Goal: Task Accomplishment & Management: Manage account settings

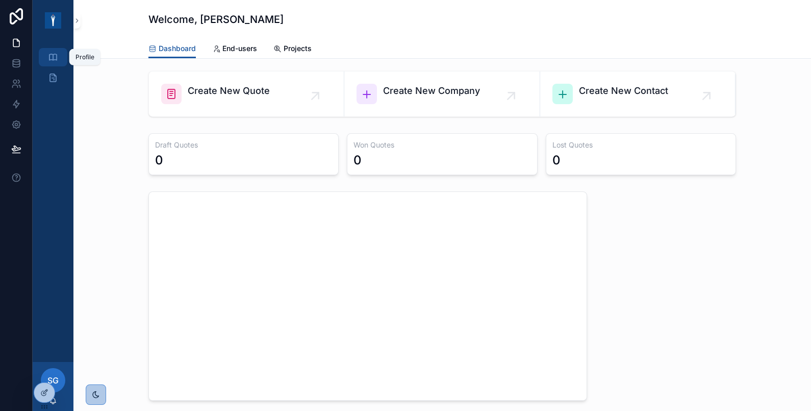
click at [58, 64] on div "Profile" at bounding box center [53, 57] width 16 height 16
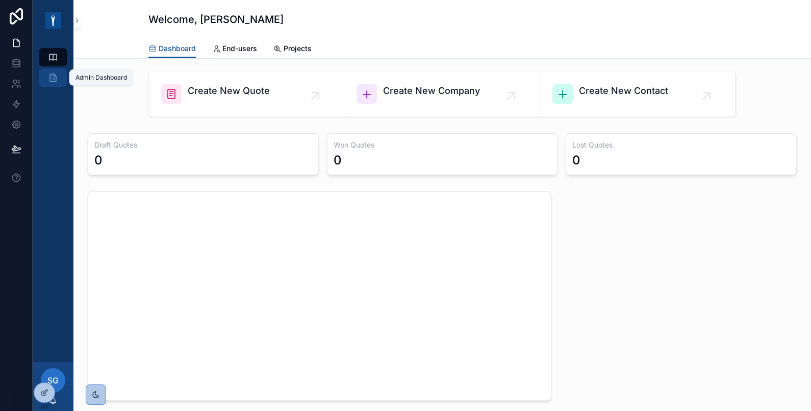
click at [54, 83] on div "Admin Dashboard" at bounding box center [53, 77] width 16 height 16
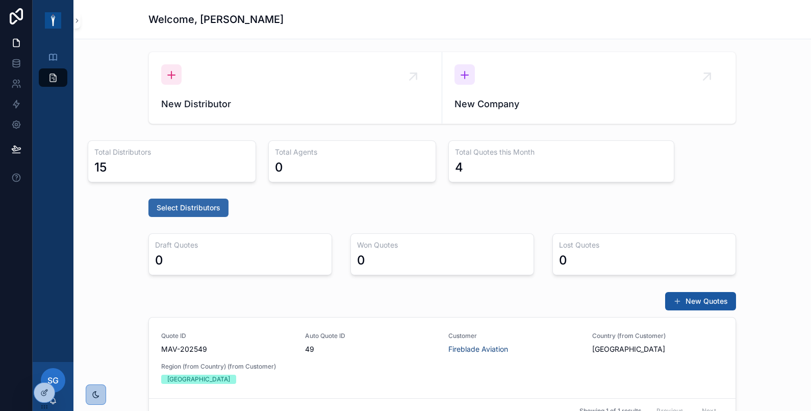
click at [189, 203] on span "Select Distributors" at bounding box center [189, 208] width 64 height 10
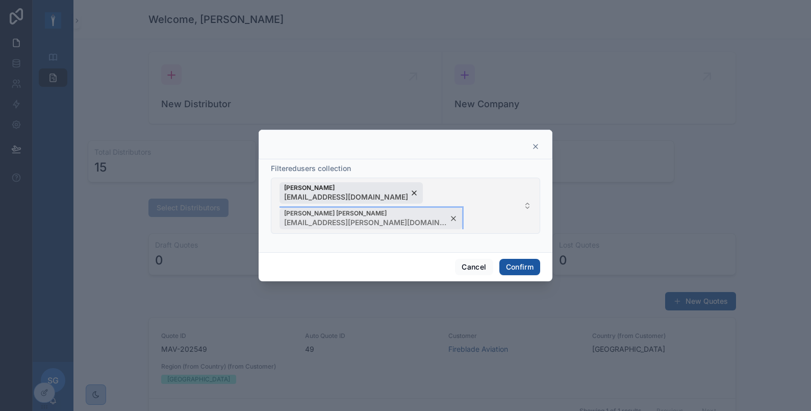
click at [462, 208] on div "[PERSON_NAME] PINA [EMAIL_ADDRESS][PERSON_NAME][DOMAIN_NAME]" at bounding box center [371, 218] width 183 height 21
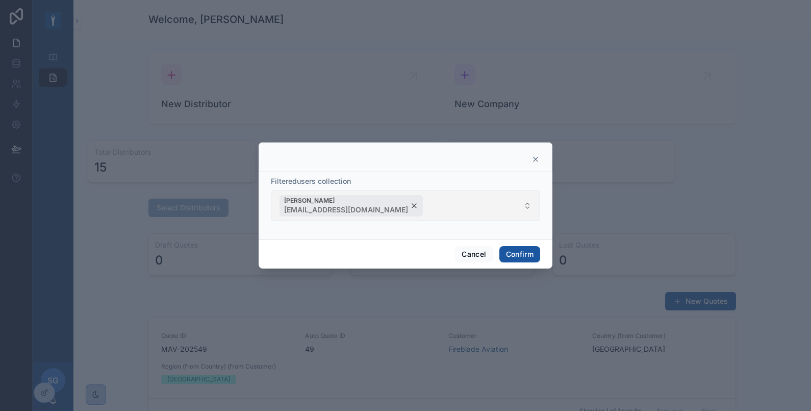
click at [374, 204] on div "[PERSON_NAME] [PERSON_NAME][EMAIL_ADDRESS][DOMAIN_NAME]" at bounding box center [351, 205] width 143 height 21
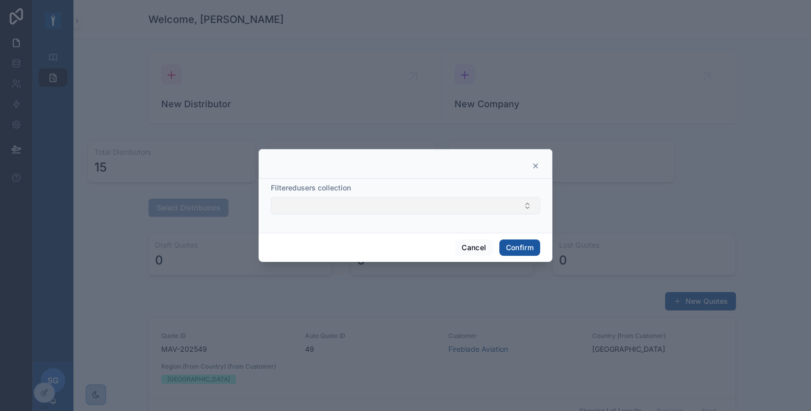
click at [533, 168] on icon at bounding box center [536, 166] width 8 height 8
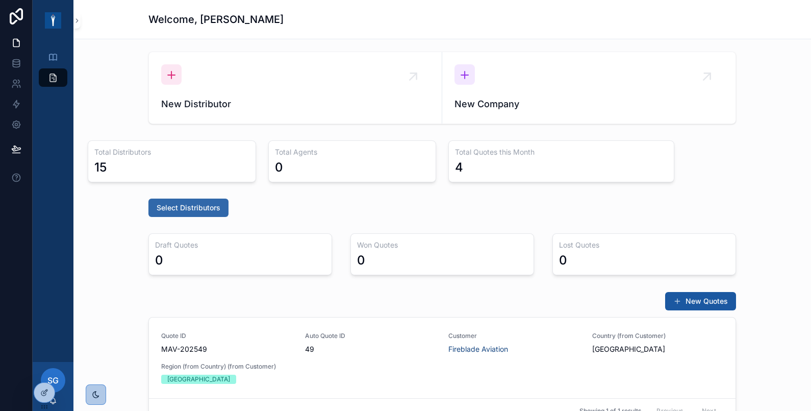
click at [204, 208] on span "Select Distributors" at bounding box center [189, 208] width 64 height 10
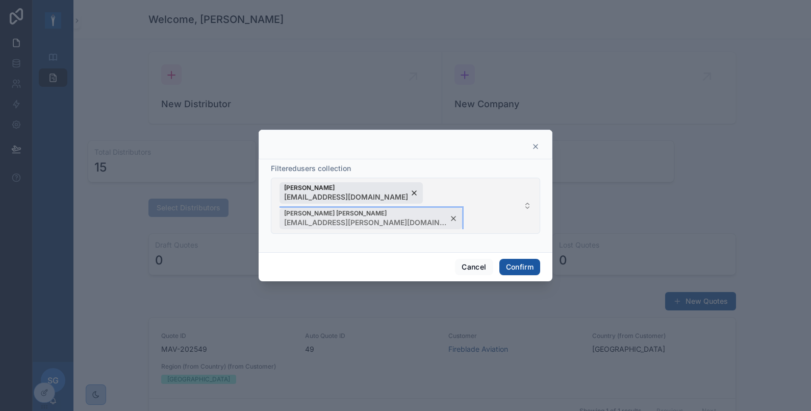
click at [462, 208] on div "[PERSON_NAME] PINA [EMAIL_ADDRESS][PERSON_NAME][DOMAIN_NAME]" at bounding box center [371, 218] width 183 height 21
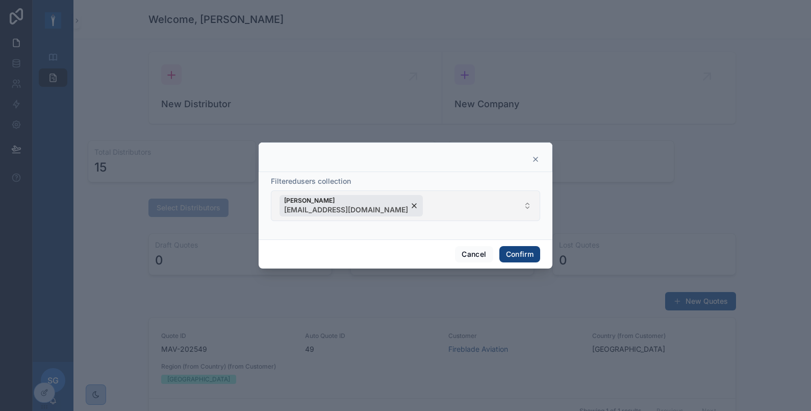
click at [523, 255] on button "Confirm" at bounding box center [520, 254] width 41 height 16
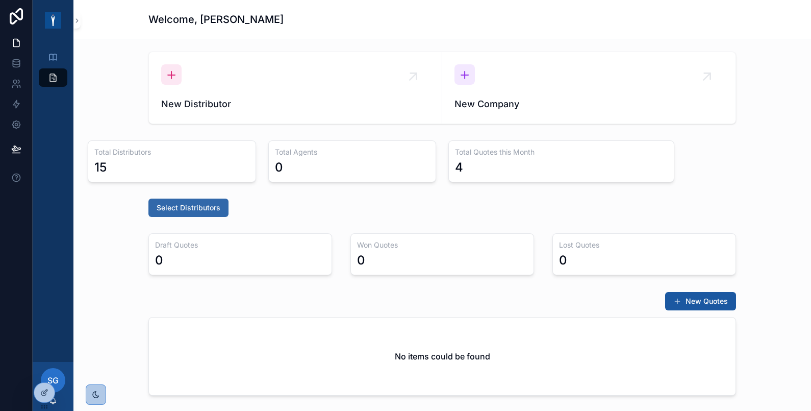
click at [165, 211] on span "Select Distributors" at bounding box center [189, 208] width 64 height 10
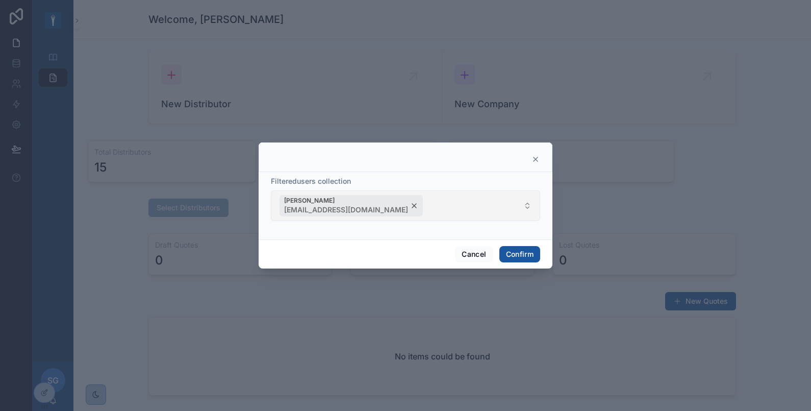
click at [375, 205] on div "[PERSON_NAME] [PERSON_NAME][EMAIL_ADDRESS][DOMAIN_NAME]" at bounding box center [351, 205] width 143 height 21
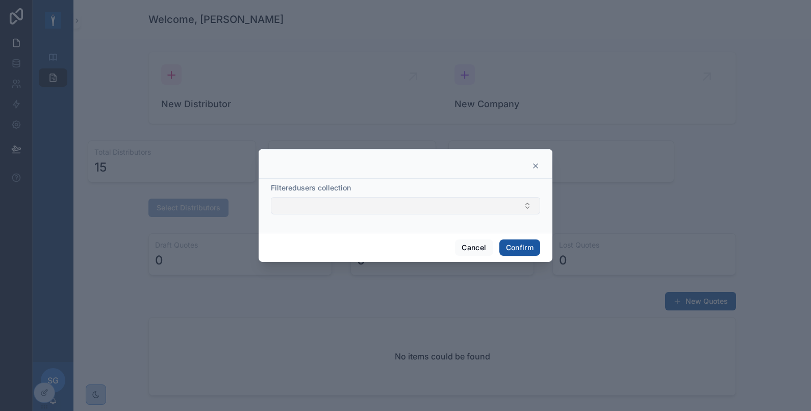
click at [454, 204] on button "Select Button" at bounding box center [405, 205] width 269 height 17
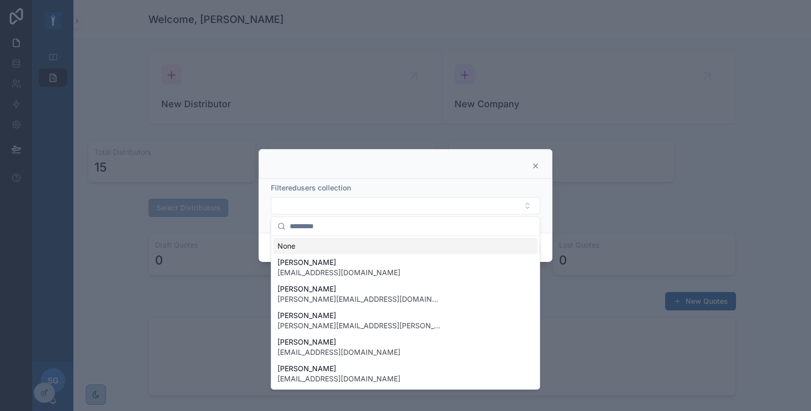
click at [437, 231] on input "text" at bounding box center [412, 226] width 244 height 18
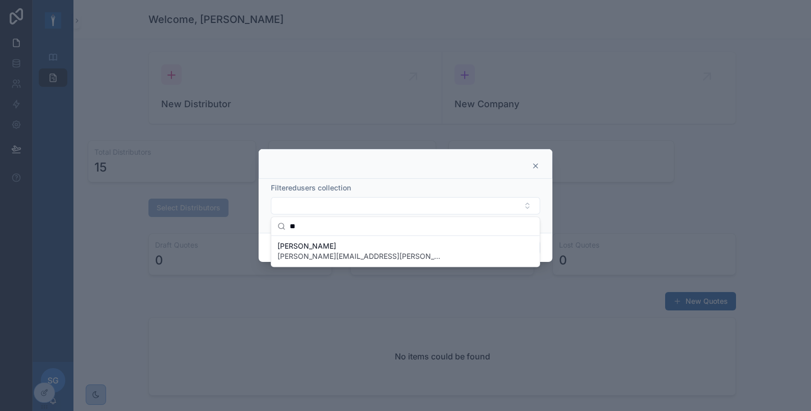
type input "*"
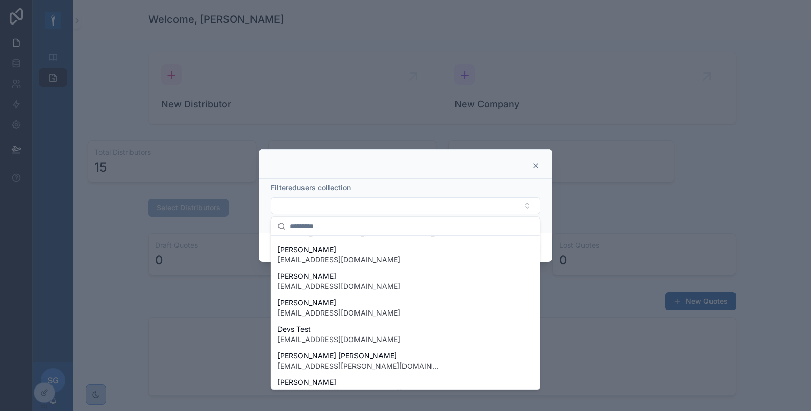
scroll to position [96, 0]
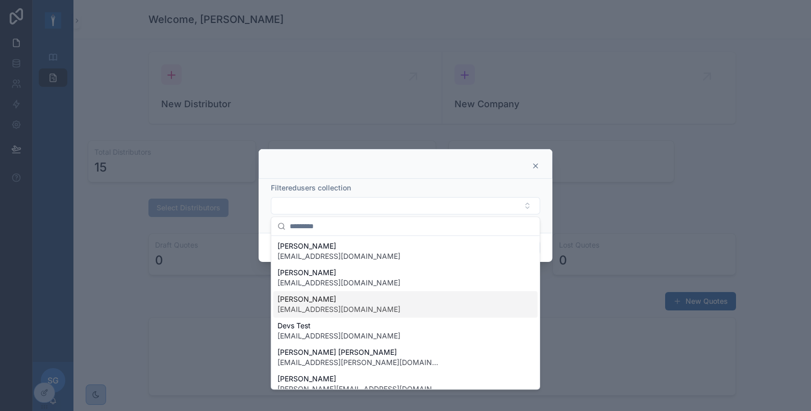
click at [367, 304] on span "[EMAIL_ADDRESS][DOMAIN_NAME]" at bounding box center [339, 309] width 123 height 10
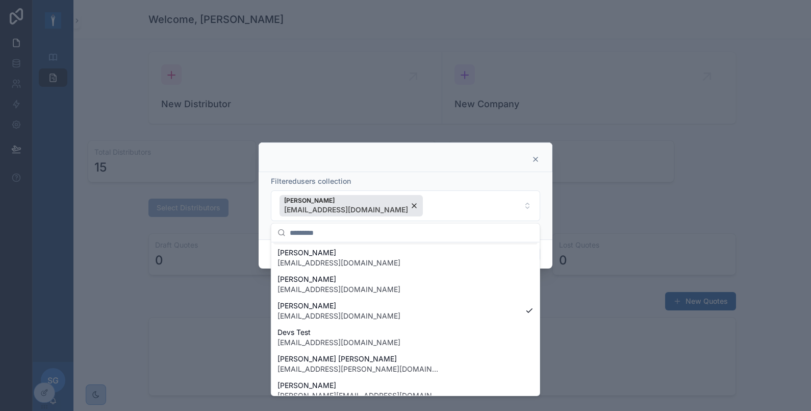
click at [500, 172] on div "Filteredusers collection [PERSON_NAME] [EMAIL_ADDRESS][DOMAIN_NAME]" at bounding box center [406, 205] width 294 height 67
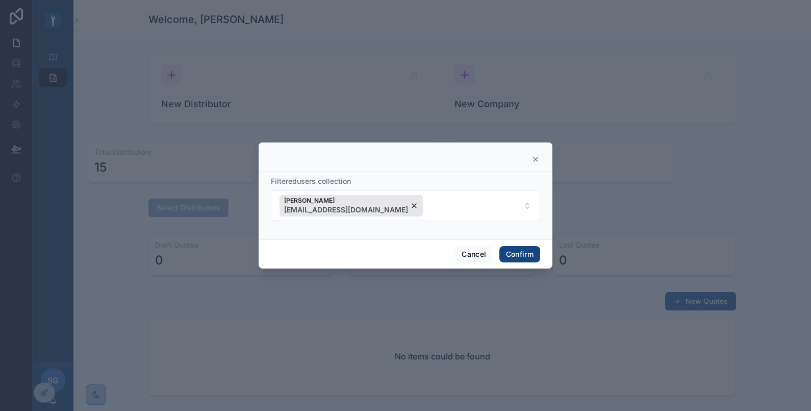
click at [518, 256] on button "Confirm" at bounding box center [520, 254] width 41 height 16
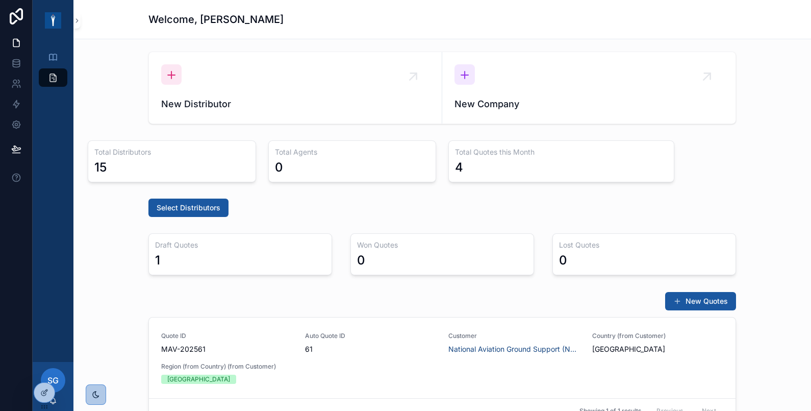
scroll to position [170, 0]
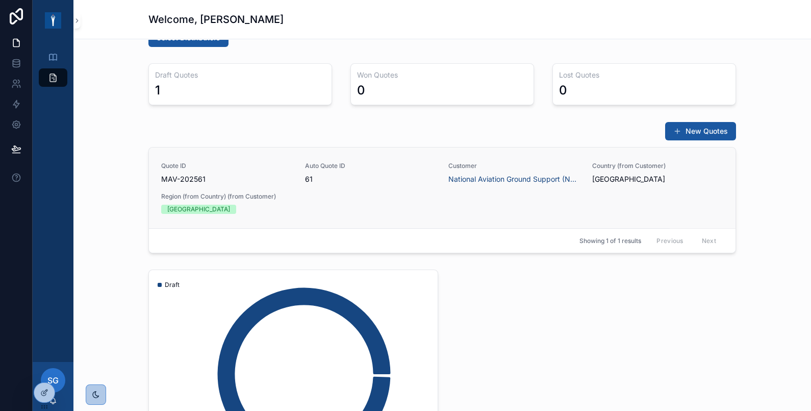
click at [565, 206] on div "Quote ID MAV-202561 Auto Quote ID 61 Customer National Aviation Ground Support …" at bounding box center [442, 188] width 562 height 52
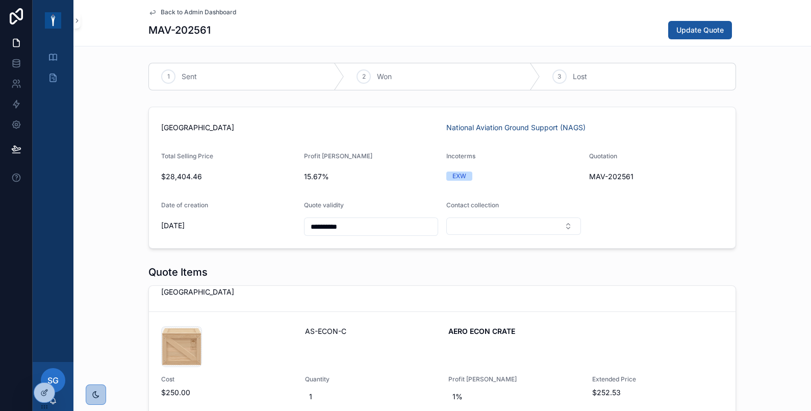
click at [150, 11] on icon "scrollable content" at bounding box center [152, 13] width 5 height 4
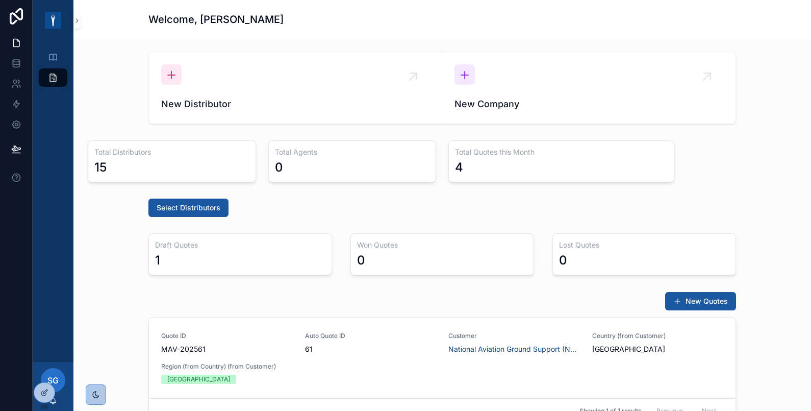
click at [137, 161] on div "15" at bounding box center [171, 167] width 155 height 16
click at [290, 168] on div "0" at bounding box center [352, 167] width 155 height 16
click at [245, 262] on div "1" at bounding box center [240, 260] width 170 height 16
click at [417, 265] on div "0" at bounding box center [442, 260] width 170 height 16
click at [40, 393] on icon at bounding box center [44, 392] width 8 height 8
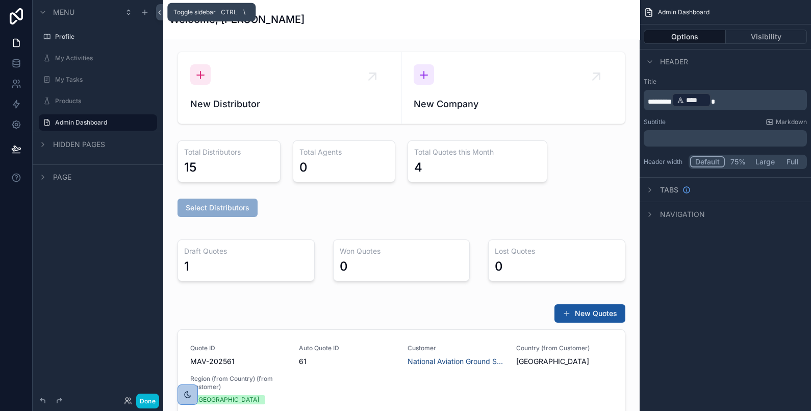
click at [157, 13] on icon at bounding box center [159, 13] width 7 height 8
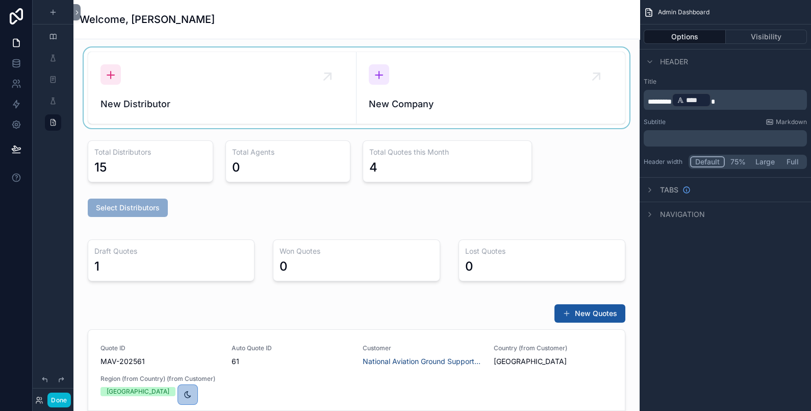
click at [105, 123] on div "scrollable content" at bounding box center [357, 87] width 550 height 81
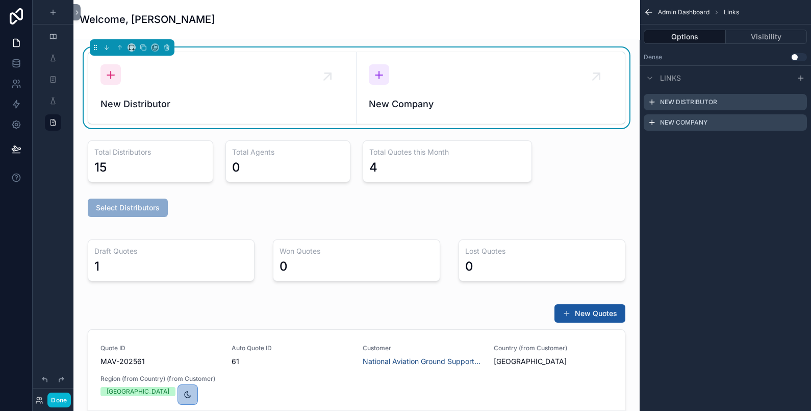
click at [648, 10] on icon "scrollable content" at bounding box center [647, 11] width 3 height 3
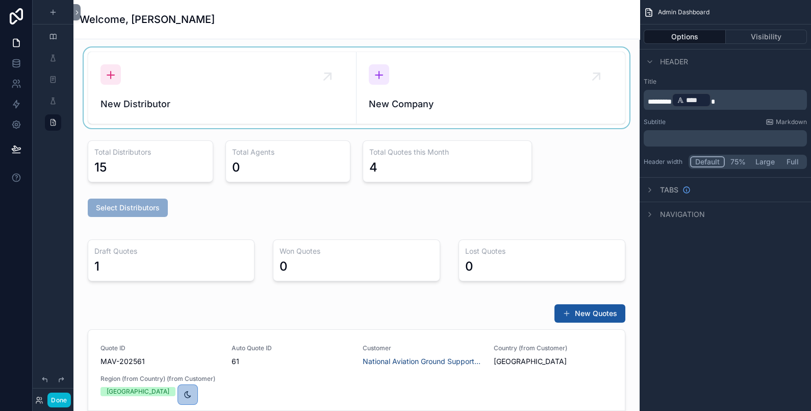
click at [506, 67] on div "scrollable content" at bounding box center [357, 87] width 550 height 81
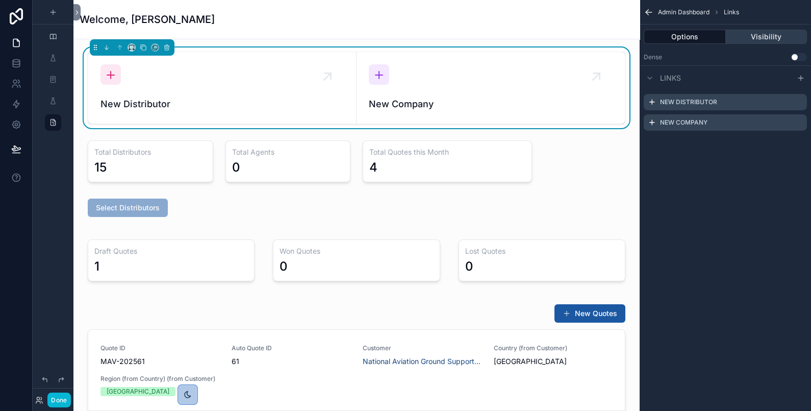
click at [746, 40] on button "Visibility" at bounding box center [767, 37] width 82 height 14
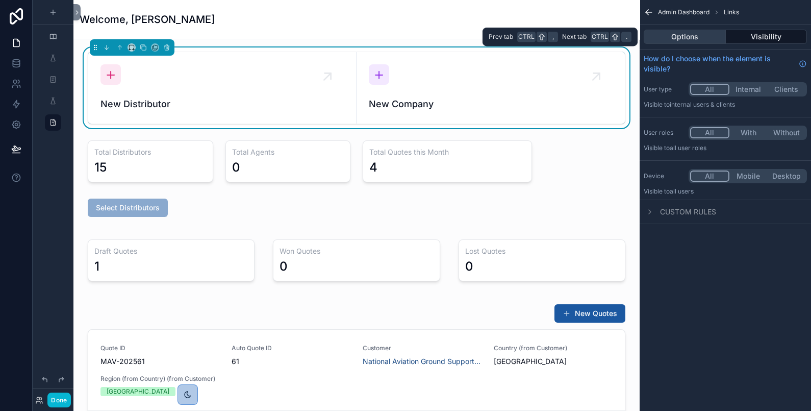
click at [694, 37] on button "Options" at bounding box center [685, 37] width 82 height 14
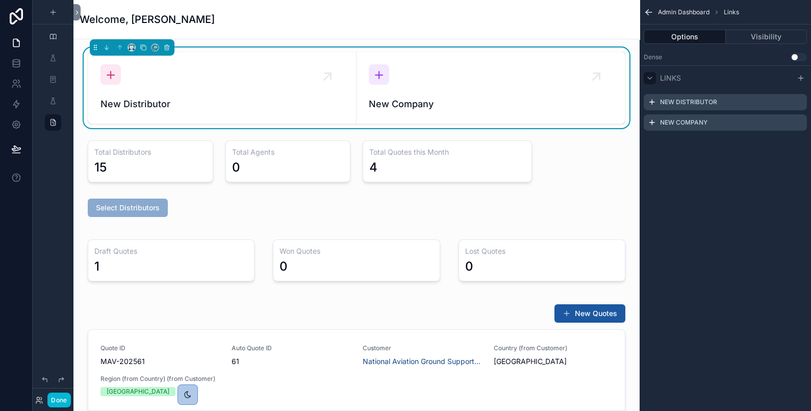
click at [653, 79] on icon "scrollable content" at bounding box center [650, 78] width 8 height 8
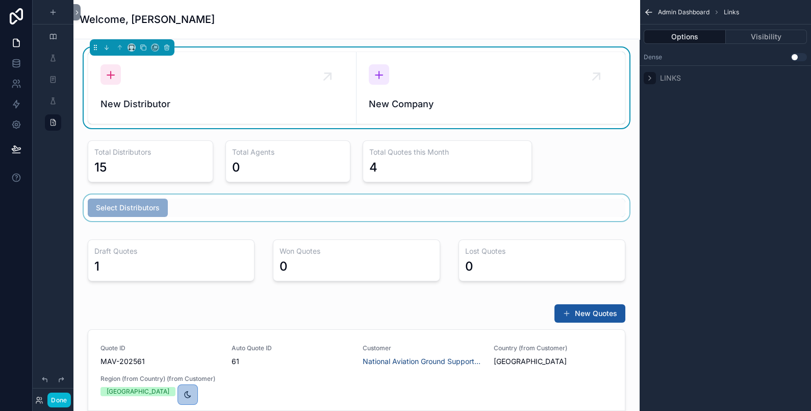
click at [533, 214] on div "scrollable content" at bounding box center [357, 207] width 550 height 27
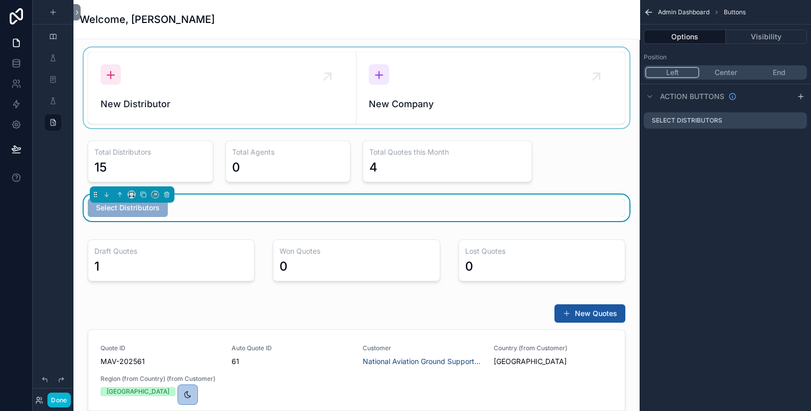
click at [59, 403] on button "Done" at bounding box center [58, 399] width 23 height 15
